Goal: Find specific page/section: Find specific page/section

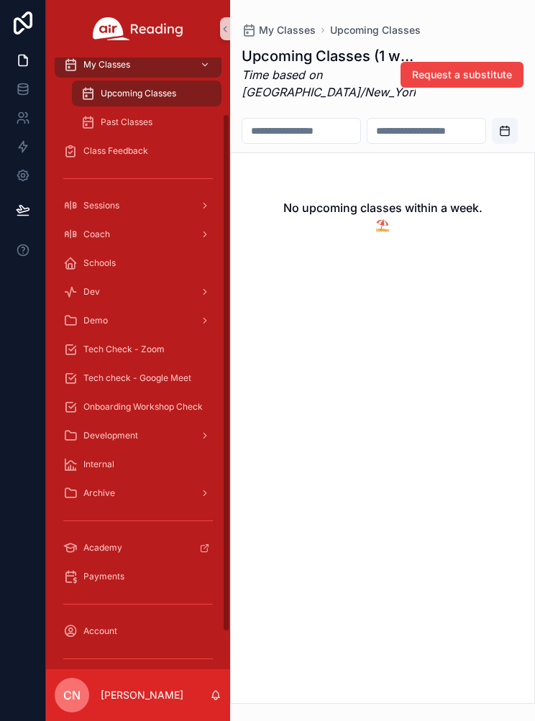
scroll to position [124, 0]
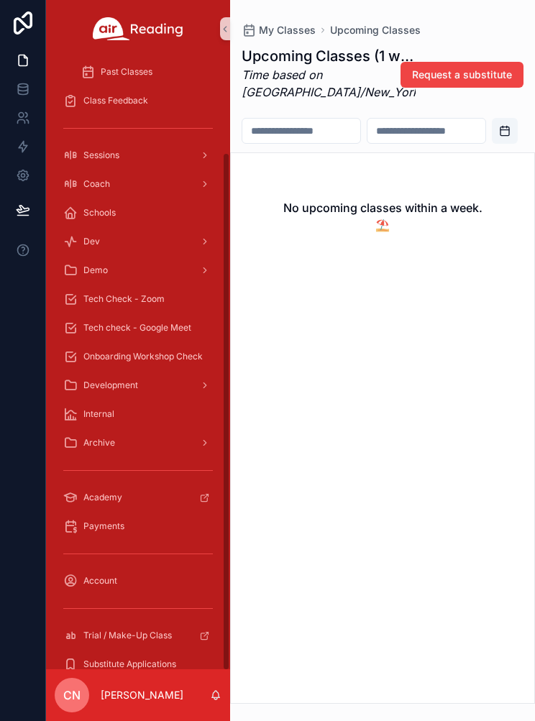
click at [103, 525] on span "Payments" at bounding box center [103, 525] width 41 height 11
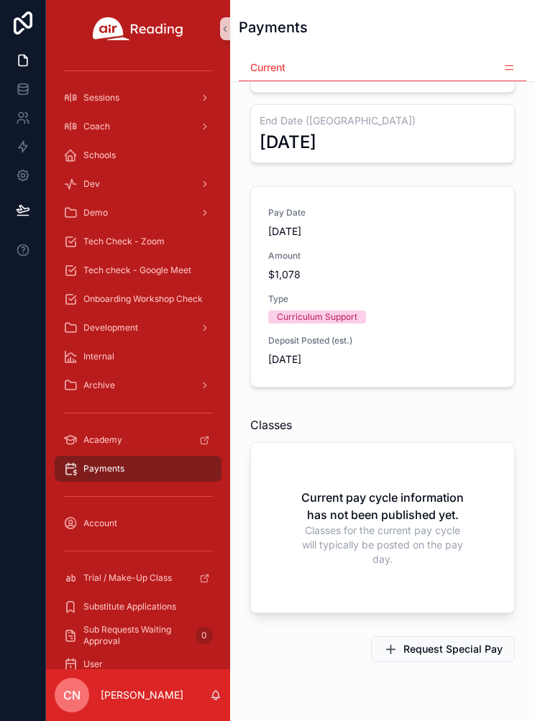
scroll to position [135, 0]
click at [507, 68] on icon "scrollable content" at bounding box center [508, 67] width 11 height 11
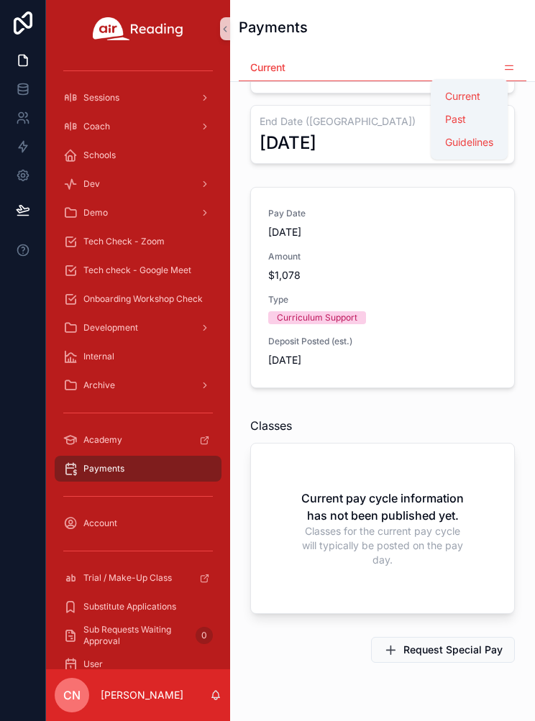
click at [483, 147] on span "Guidelines" at bounding box center [469, 142] width 48 height 14
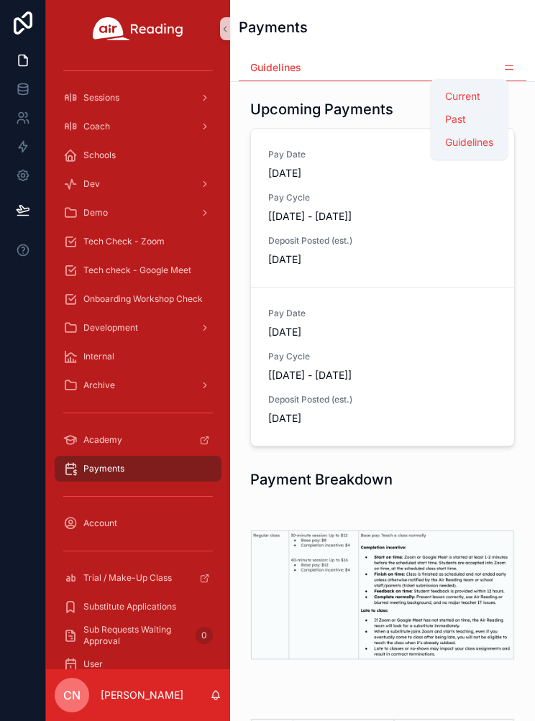
click at [485, 147] on span "Guidelines" at bounding box center [469, 142] width 48 height 14
click at [477, 144] on span "Guidelines" at bounding box center [469, 142] width 48 height 14
click at [486, 148] on span "Guidelines" at bounding box center [469, 142] width 48 height 14
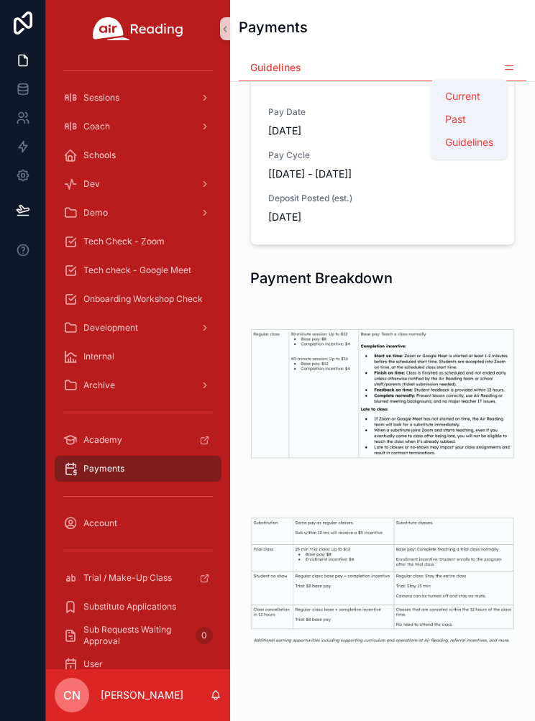
scroll to position [200, 0]
click at [468, 141] on span "Guidelines" at bounding box center [469, 142] width 48 height 14
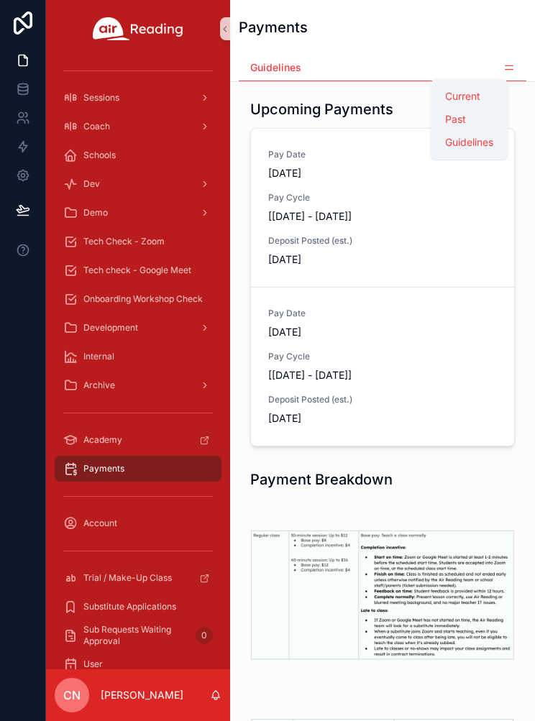
click at [514, 62] on icon "scrollable content" at bounding box center [508, 67] width 11 height 11
click at [479, 95] on span "Current" at bounding box center [462, 96] width 35 height 14
